Goal: Information Seeking & Learning: Learn about a topic

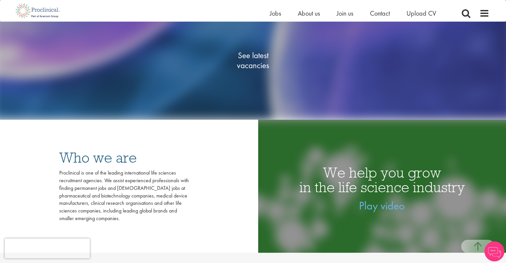
scroll to position [133, 0]
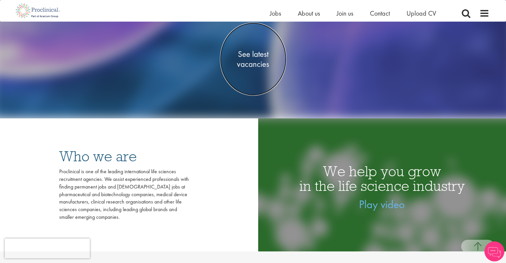
click at [251, 61] on span "See latest vacancies" at bounding box center [253, 59] width 66 height 20
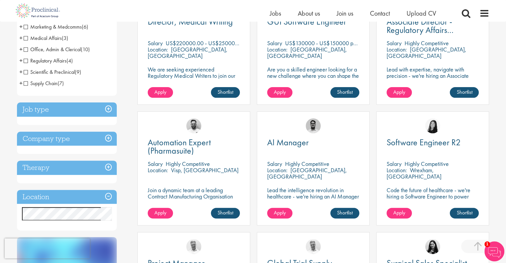
scroll to position [177, 0]
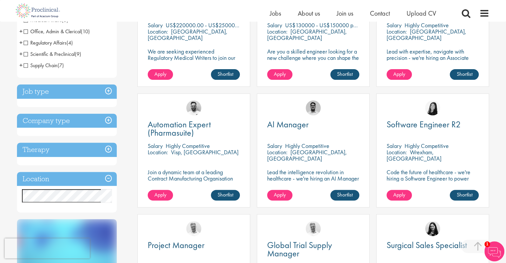
click at [108, 151] on h3 "Therapy" at bounding box center [67, 150] width 100 height 14
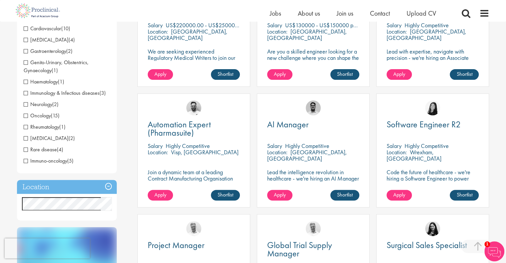
scroll to position [133, 0]
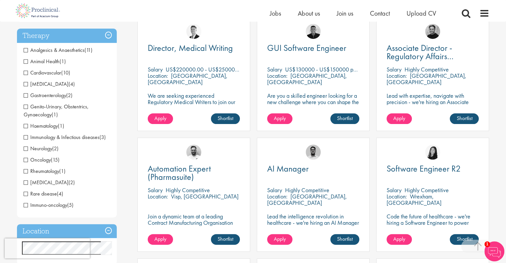
click at [108, 37] on h3 "Therapy" at bounding box center [67, 36] width 100 height 14
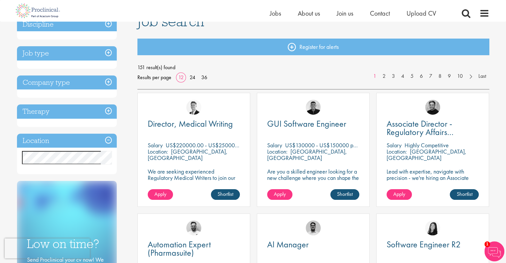
scroll to position [44, 0]
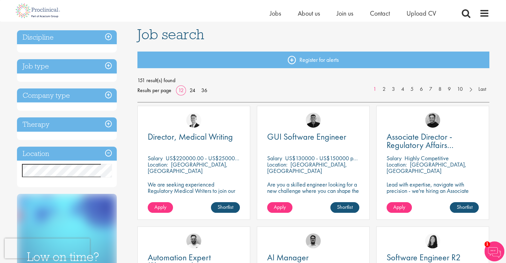
click at [108, 67] on h3 "Job type" at bounding box center [67, 66] width 100 height 14
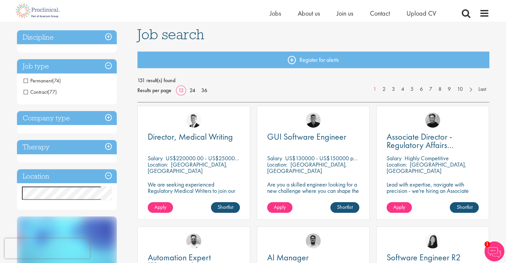
click at [108, 67] on h3 "Job type" at bounding box center [67, 66] width 100 height 14
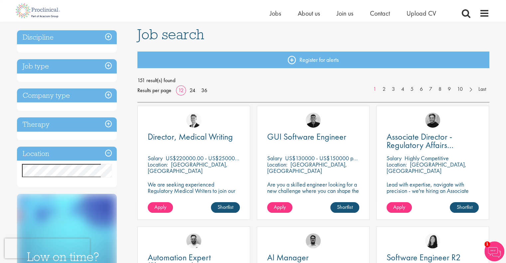
click at [109, 37] on h3 "Discipline" at bounding box center [67, 37] width 100 height 14
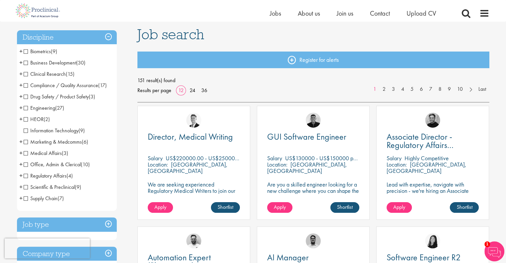
click at [24, 187] on span "Scientific & Preclinical" at bounding box center [49, 187] width 51 height 7
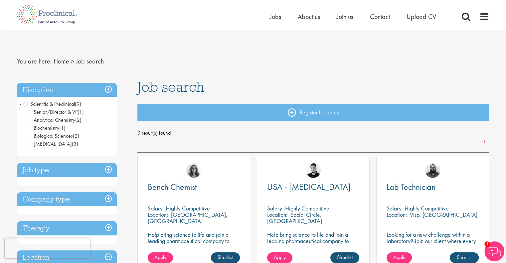
click at [26, 103] on span "Scientific & Preclinical" at bounding box center [49, 103] width 51 height 7
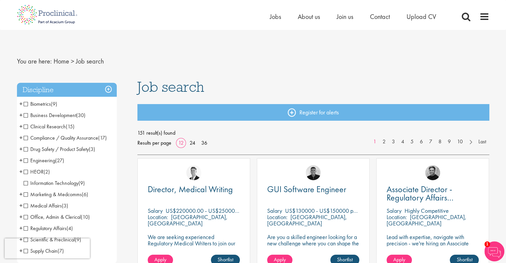
click at [32, 126] on span "Clinical Research" at bounding box center [45, 126] width 42 height 7
